Goal: Communication & Community: Participate in discussion

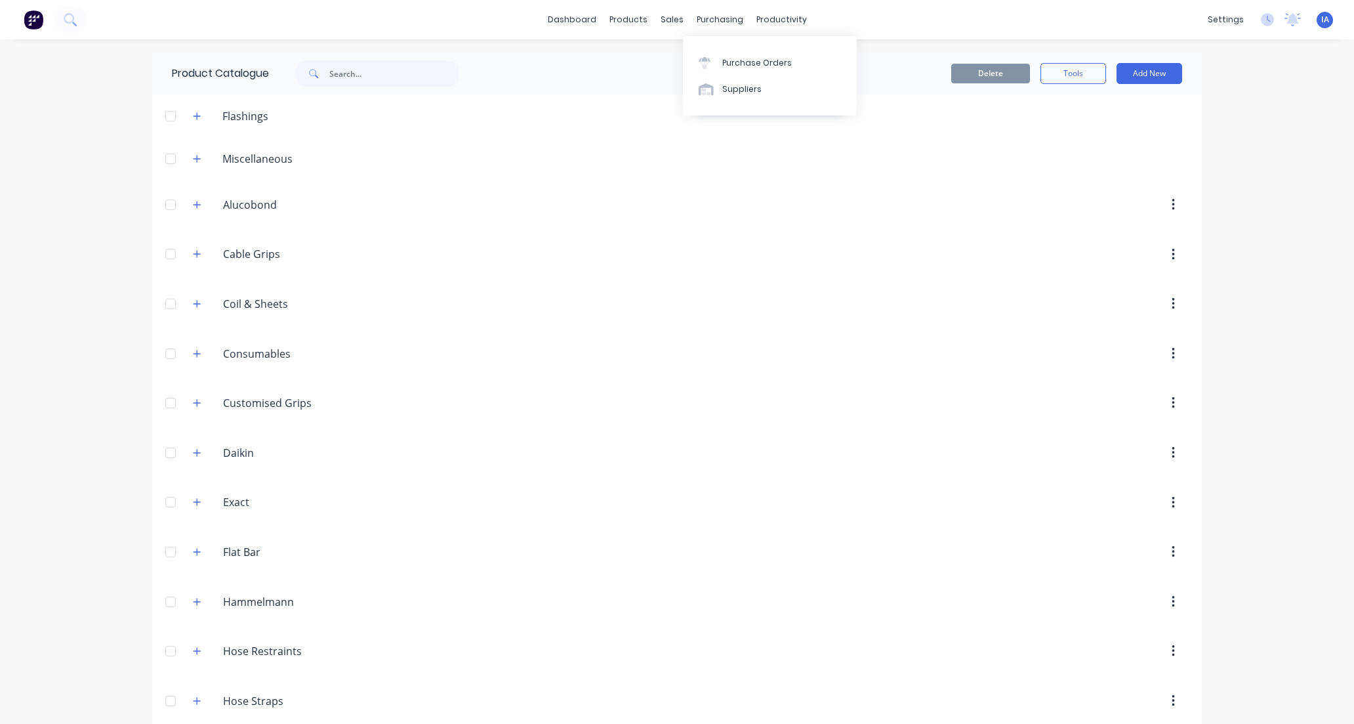
click at [766, 60] on div "Purchase Orders" at bounding box center [757, 63] width 70 height 12
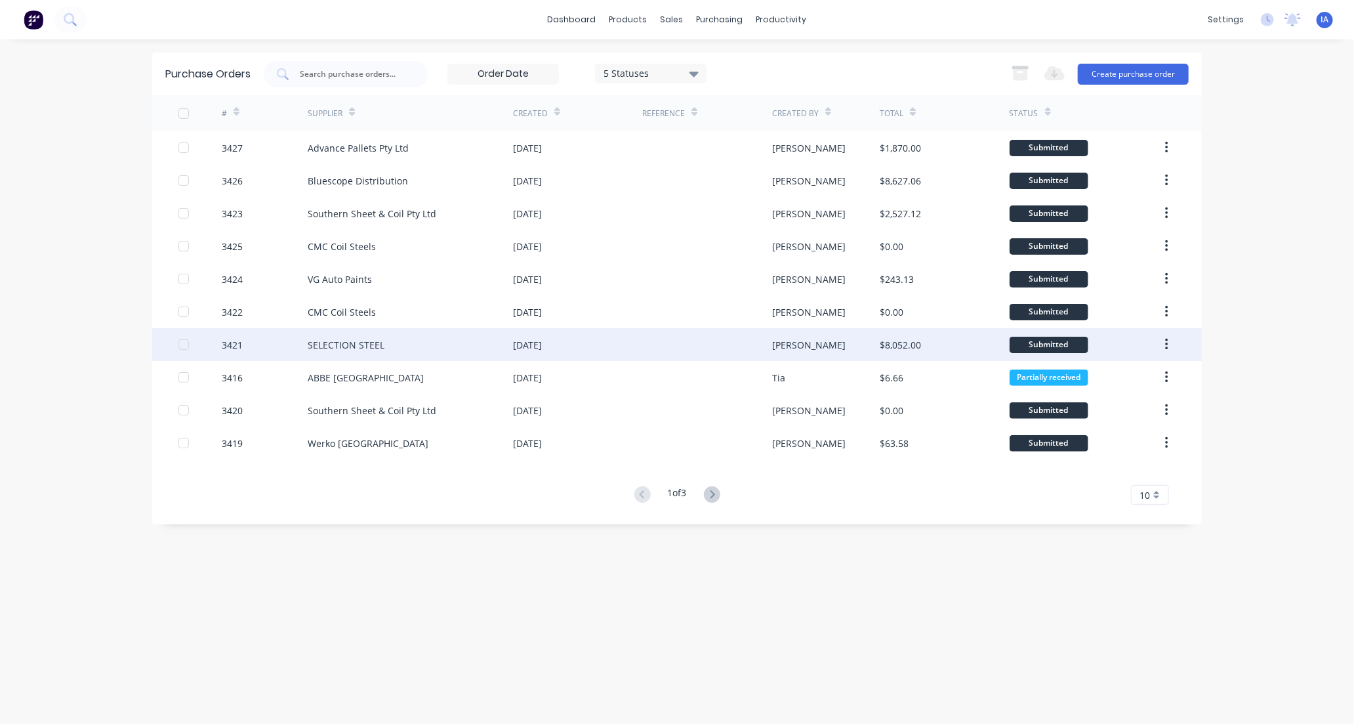
click at [323, 346] on div "SELECTION STEEL" at bounding box center [346, 345] width 77 height 14
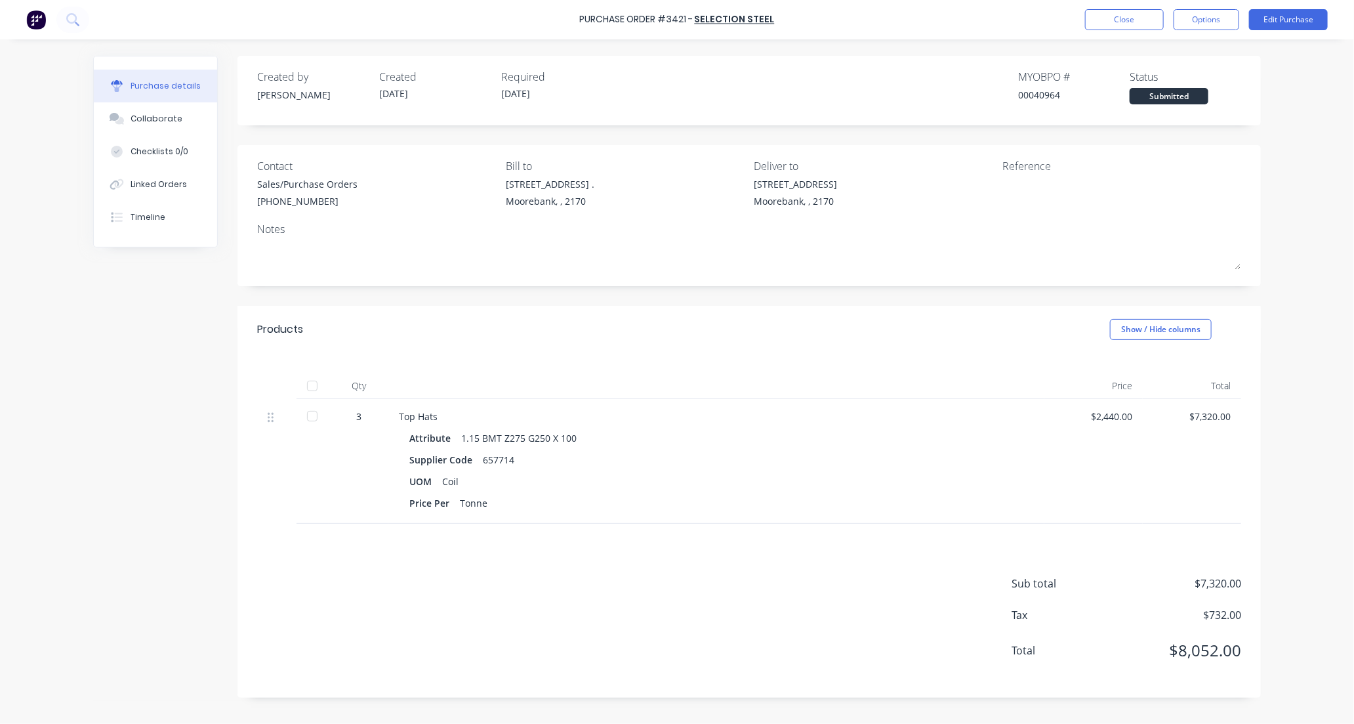
click at [312, 387] on div at bounding box center [312, 386] width 26 height 26
click at [177, 119] on button "Collaborate" at bounding box center [155, 118] width 123 height 33
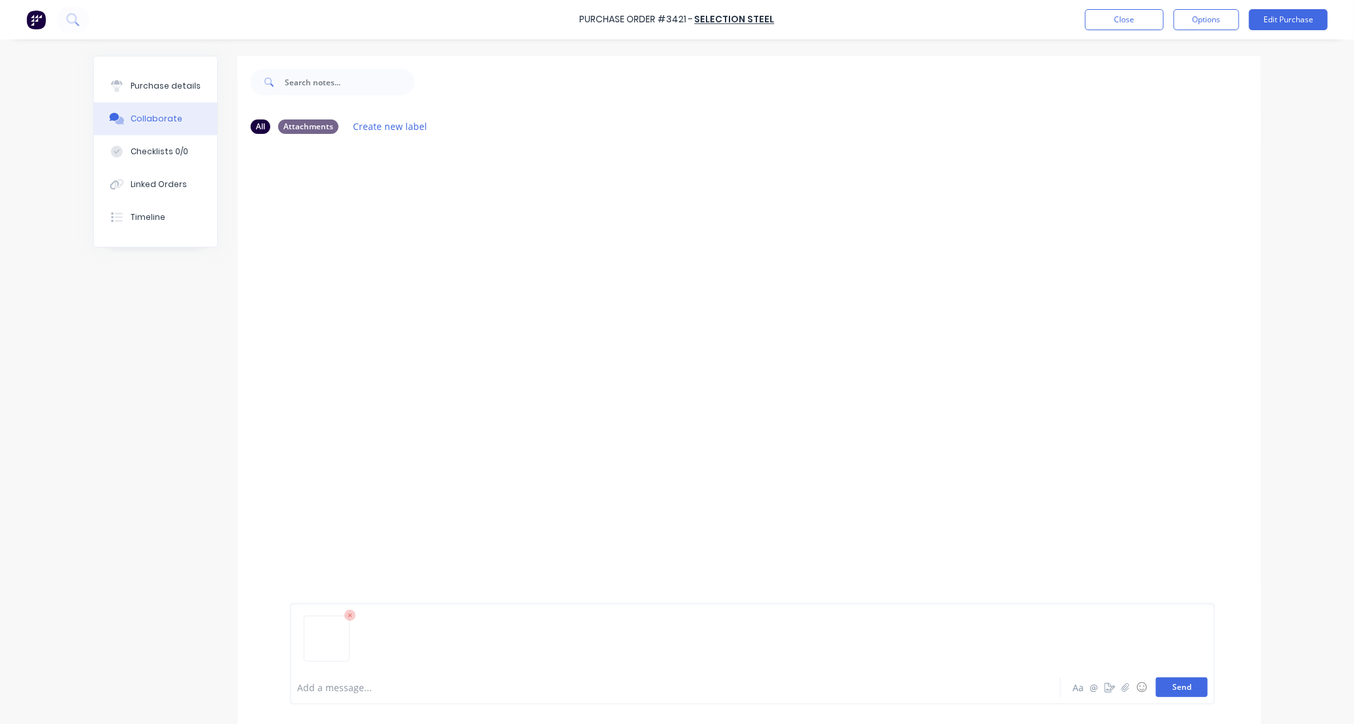
click at [1185, 689] on button "Send" at bounding box center [1182, 687] width 52 height 20
click at [1138, 22] on button "Close" at bounding box center [1124, 19] width 79 height 21
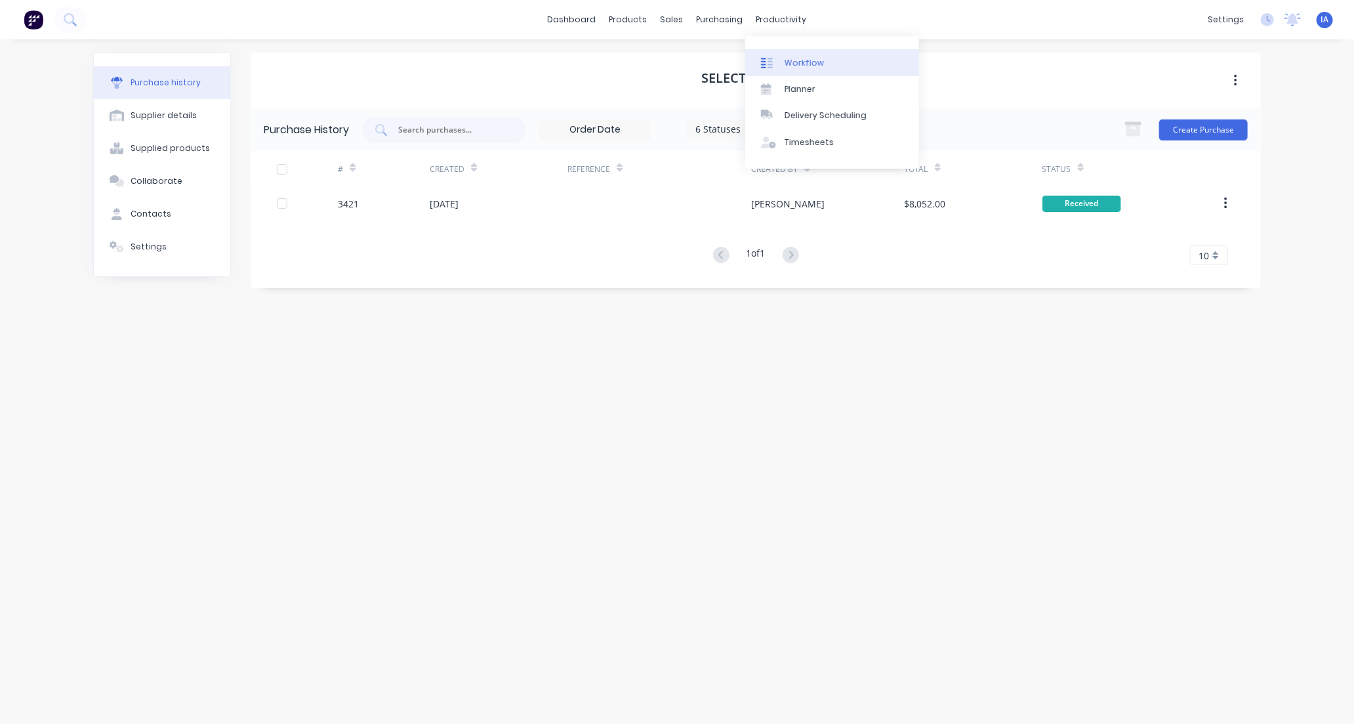
click at [837, 60] on link "Workflow" at bounding box center [832, 62] width 174 height 26
